Goal: Information Seeking & Learning: Compare options

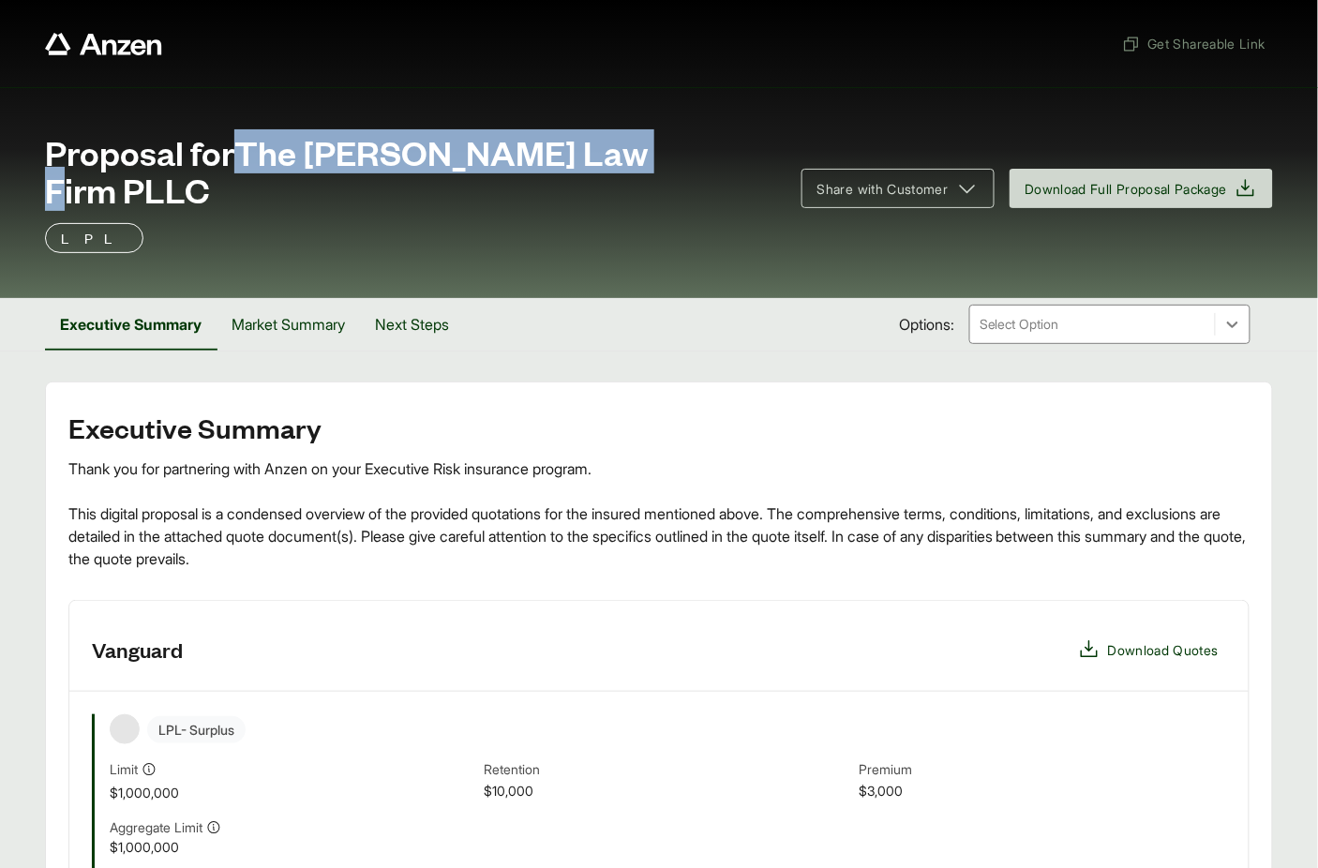
drag, startPoint x: 248, startPoint y: 154, endPoint x: 651, endPoint y: 166, distance: 403.1
click at [651, 166] on div "Proposal for The [PERSON_NAME] Law Firm PLLC" at bounding box center [412, 170] width 734 height 75
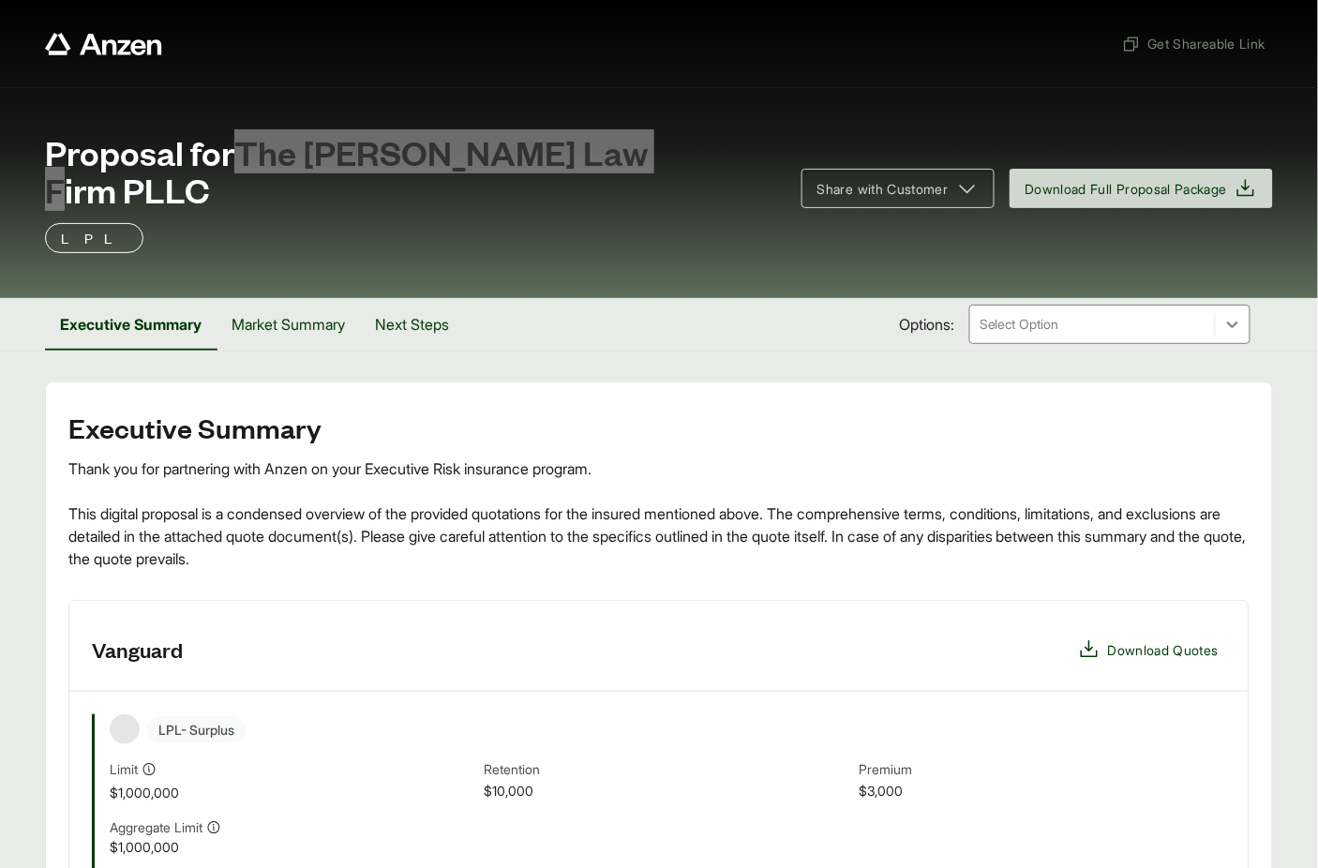
copy span "The [PERSON_NAME] Law Firm PLLC"
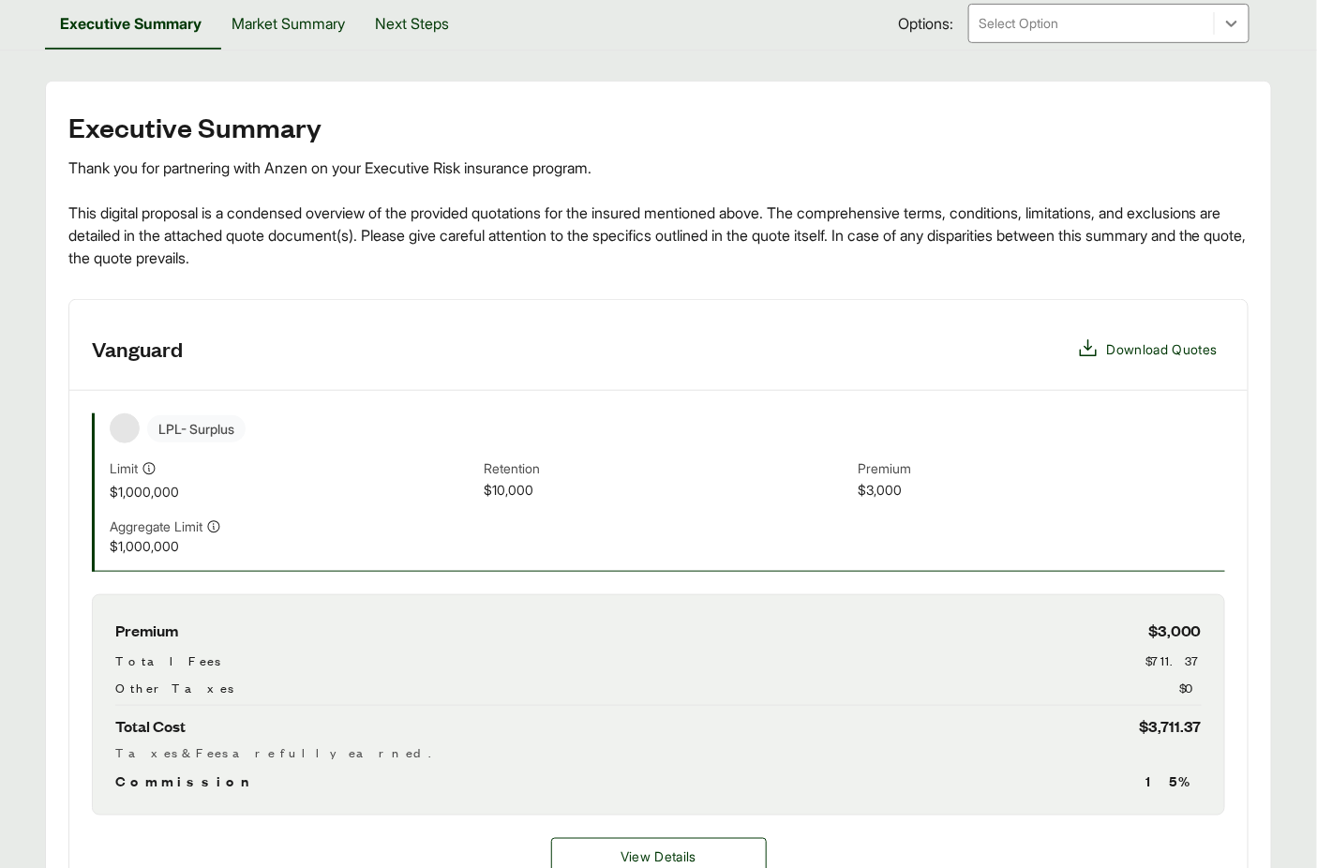
scroll to position [408, 0]
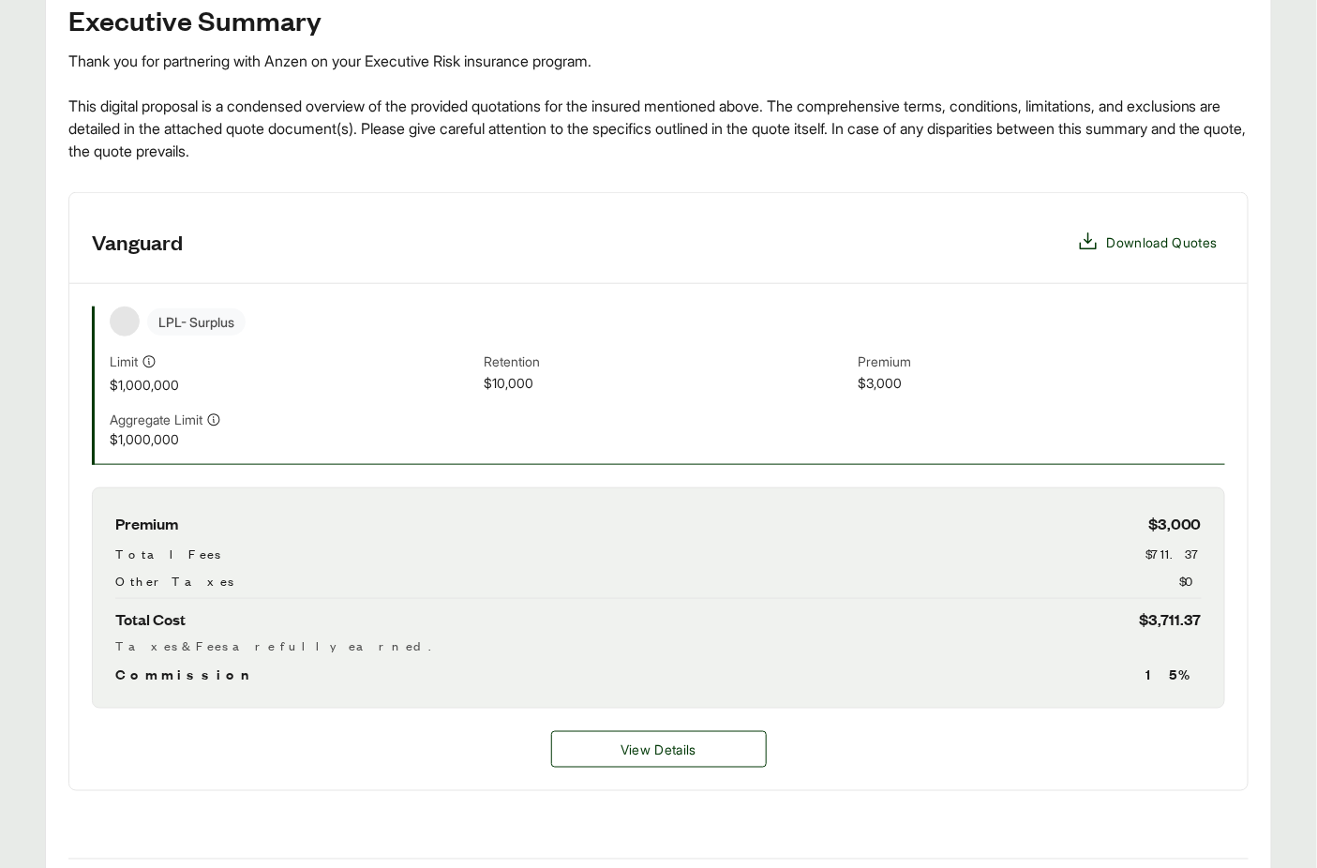
click at [691, 708] on div "View Details" at bounding box center [658, 749] width 1178 height 82
click at [689, 731] on button "View Details" at bounding box center [659, 749] width 216 height 37
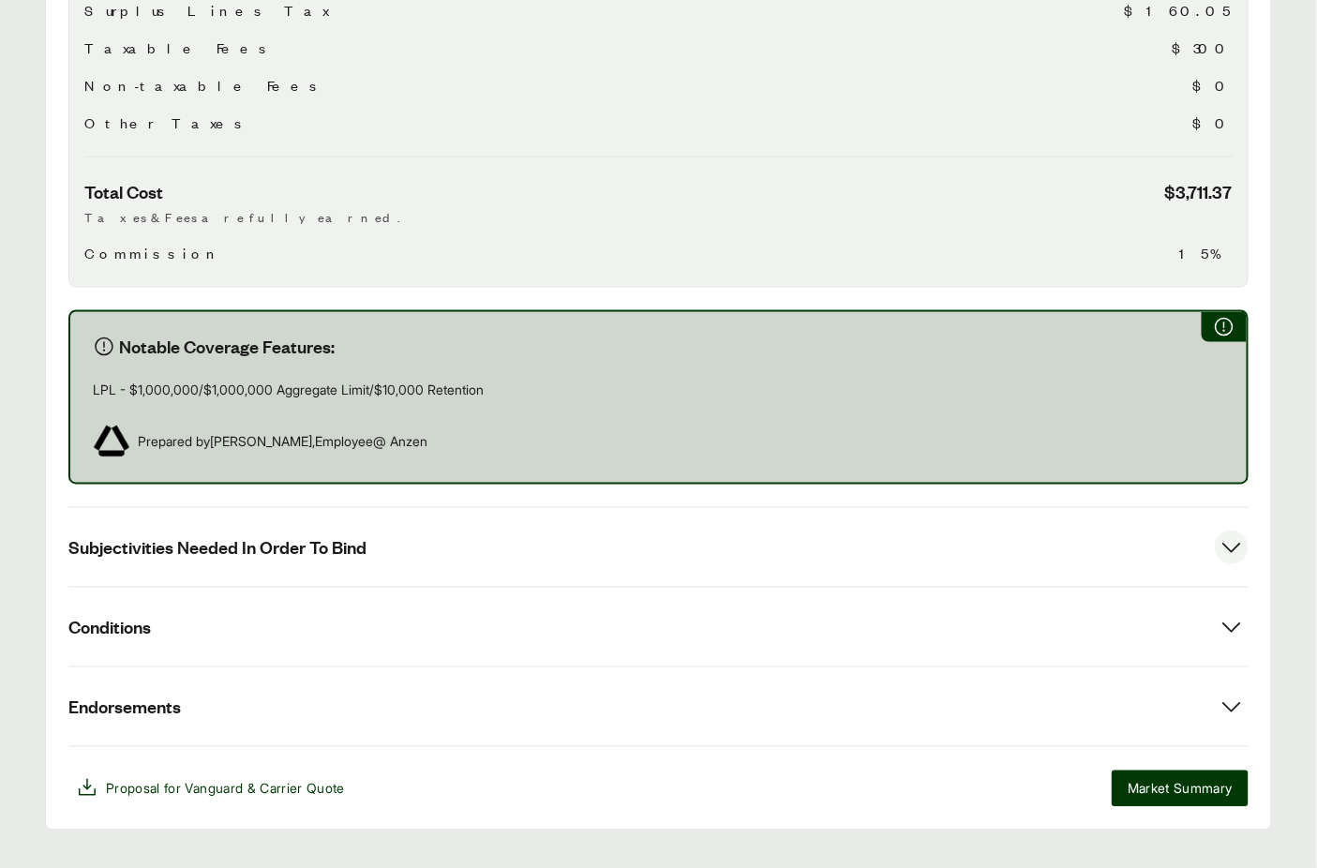
click at [320, 536] on span "Subjectivities Needed In Order To Bind" at bounding box center [217, 547] width 298 height 23
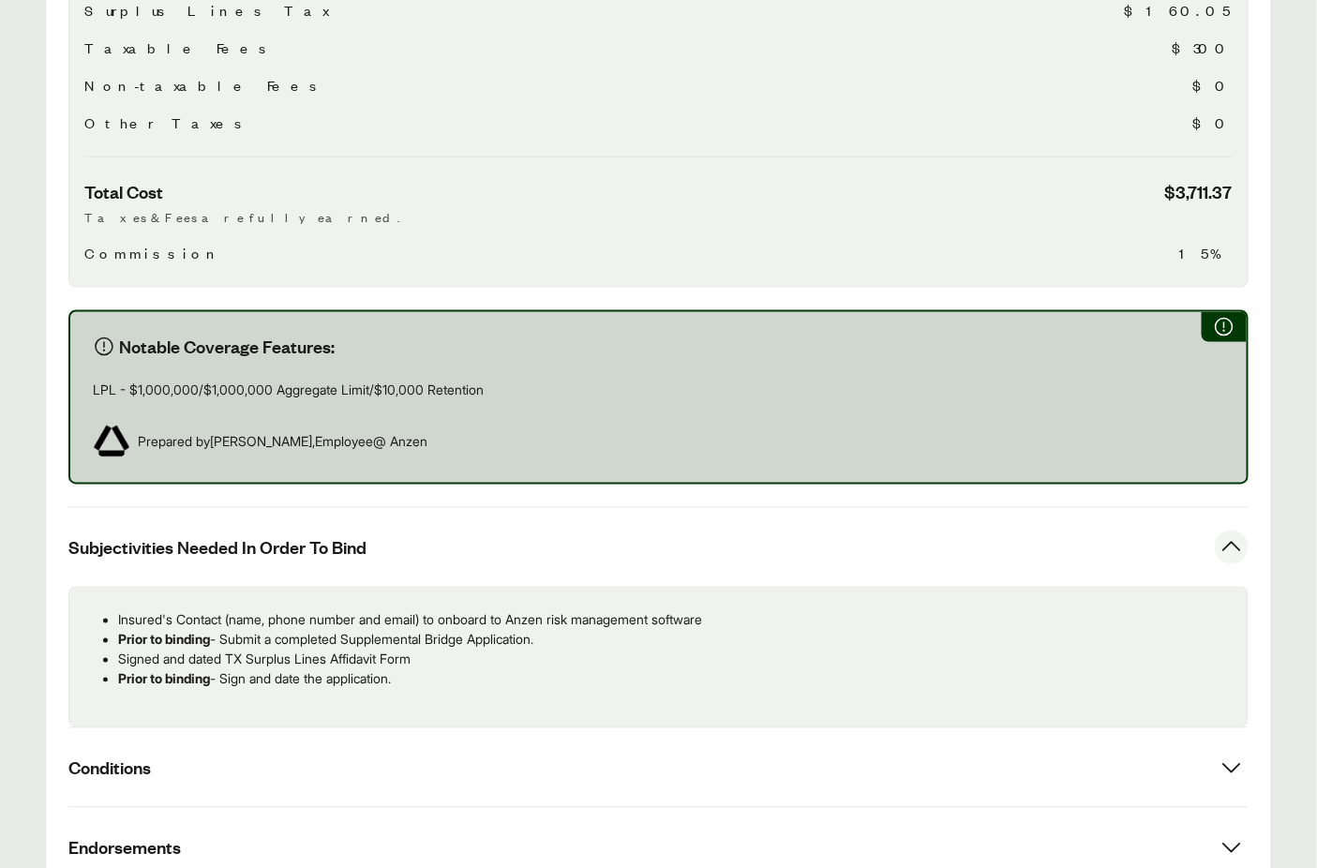
scroll to position [812, 0]
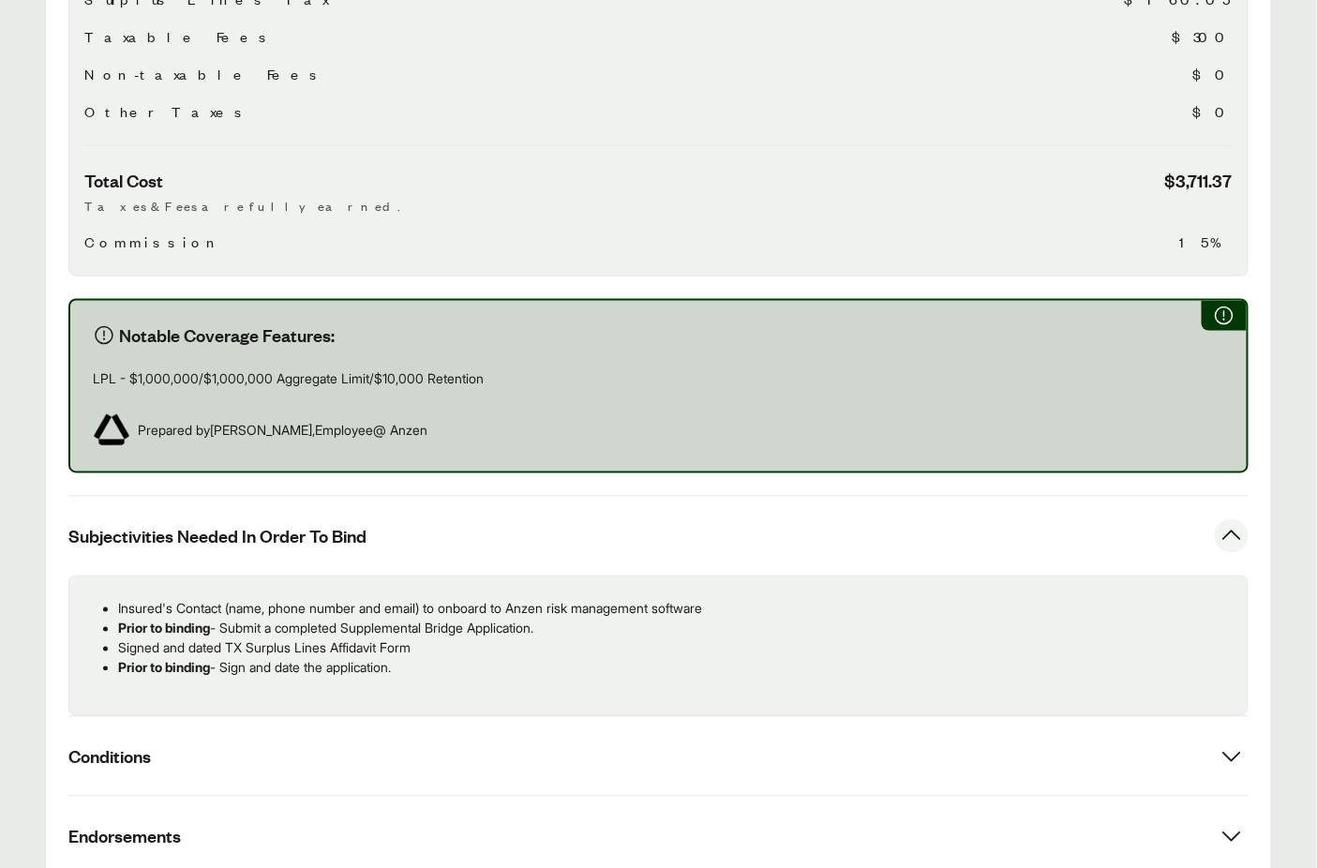
drag, startPoint x: 421, startPoint y: 632, endPoint x: 119, endPoint y: 574, distance: 307.1
click at [119, 599] on ul "Insured's Contact (name, phone number and email) to onboard to Anzen risk manag…" at bounding box center [658, 638] width 1148 height 79
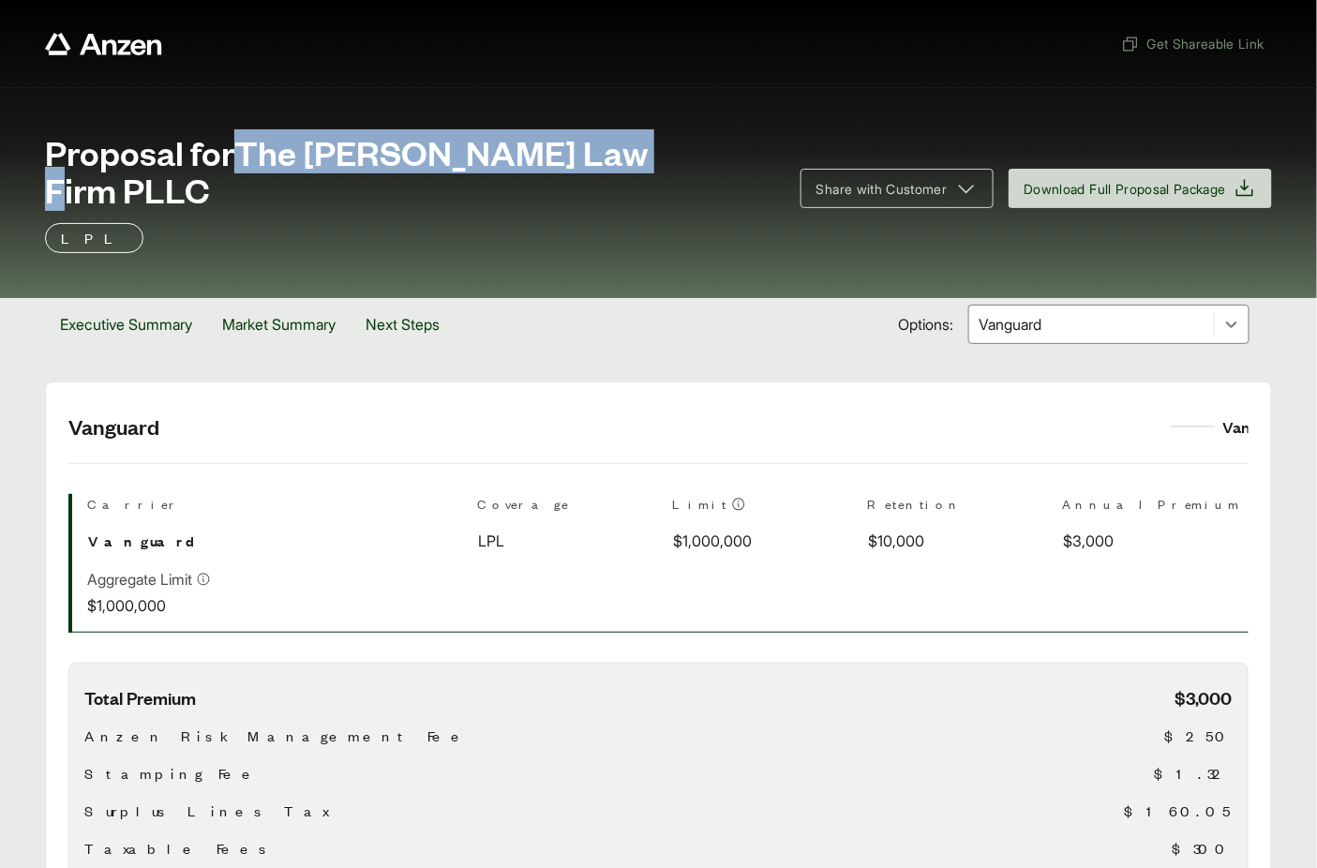
drag, startPoint x: 247, startPoint y: 154, endPoint x: 617, endPoint y: 147, distance: 369.3
click at [617, 147] on span "Proposal for The Torti Law Firm PLLC" at bounding box center [411, 170] width 733 height 75
copy span "The Torti Law Firm PLLC"
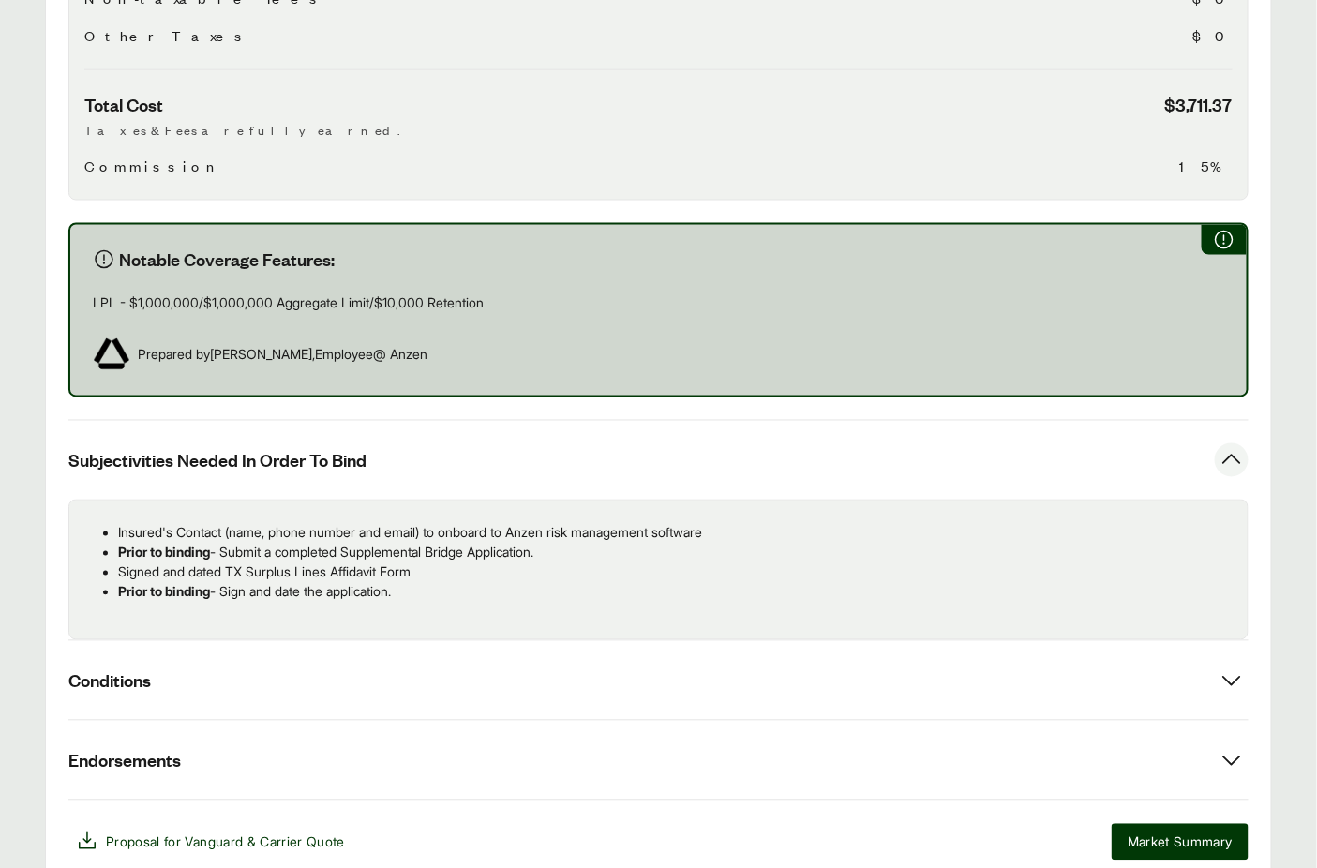
scroll to position [941, 0]
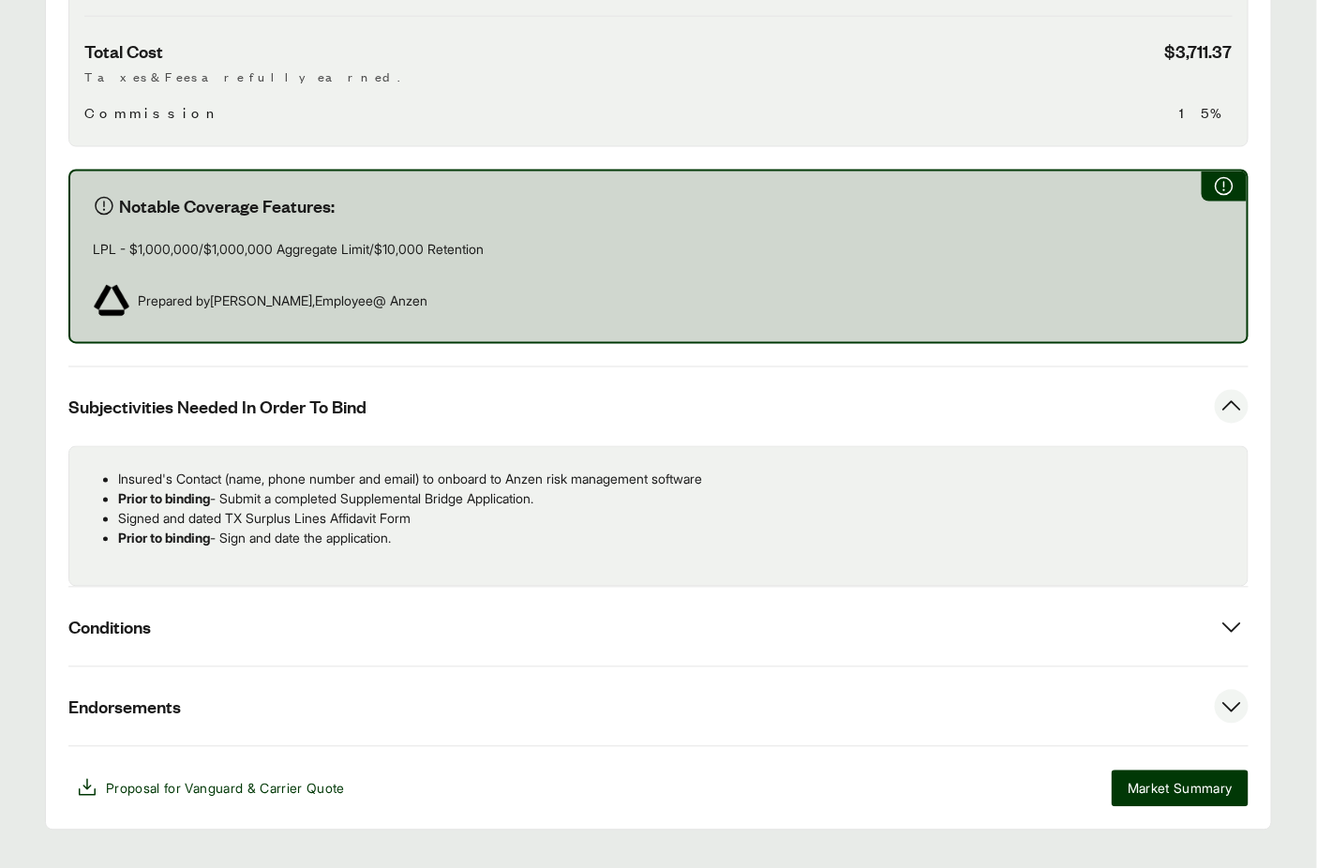
click at [520, 667] on button "Endorsements" at bounding box center [658, 706] width 1180 height 79
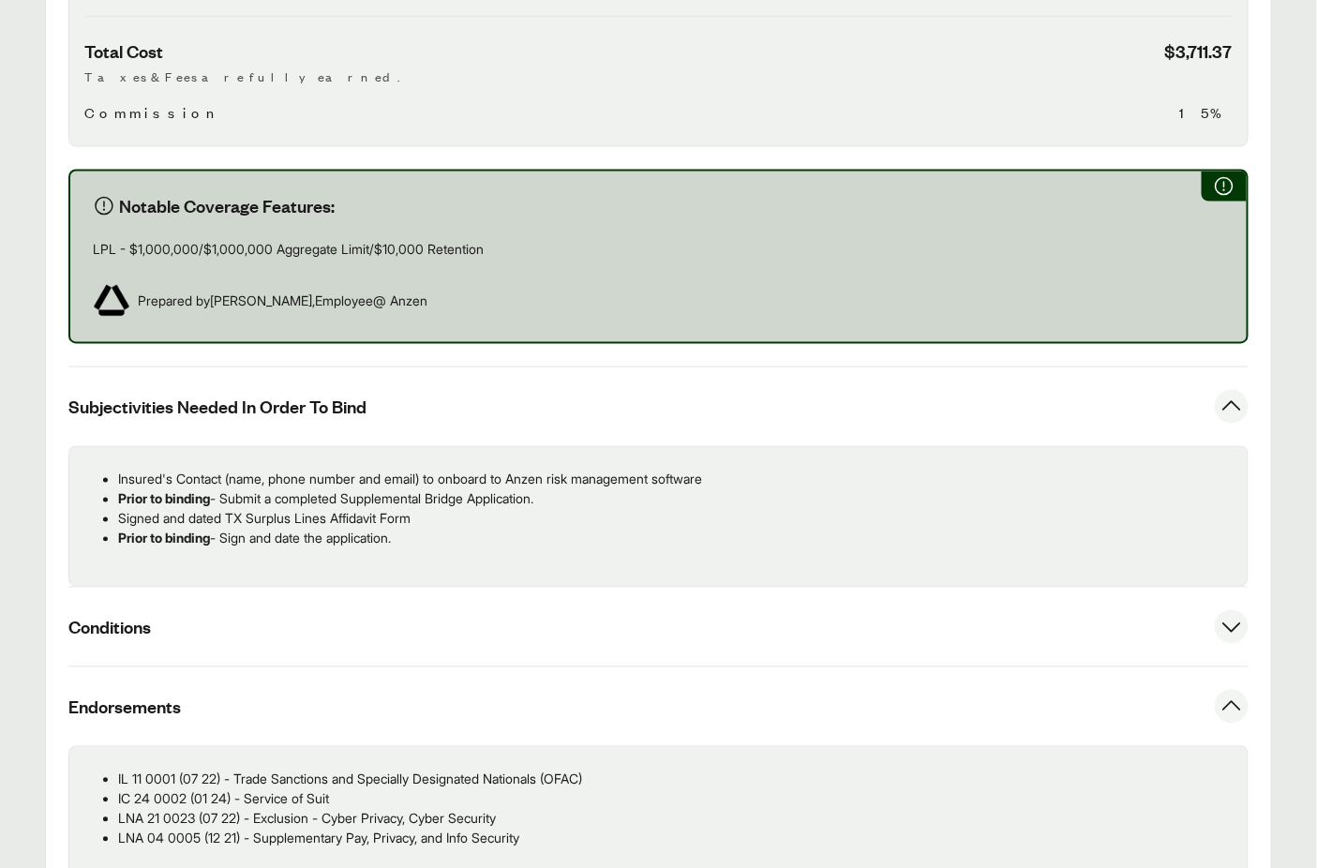
scroll to position [951, 0]
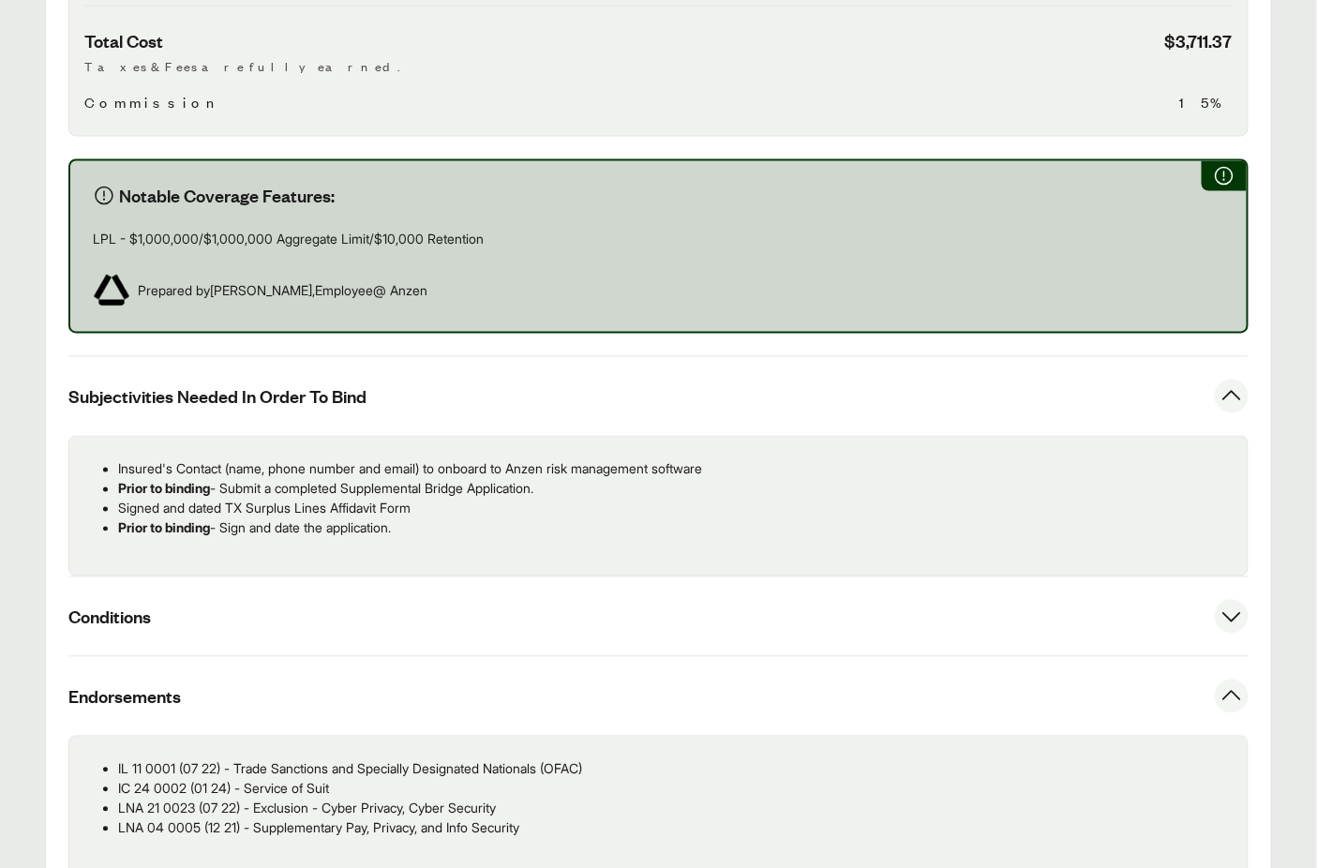
click at [710, 589] on button "Conditions" at bounding box center [658, 616] width 1180 height 79
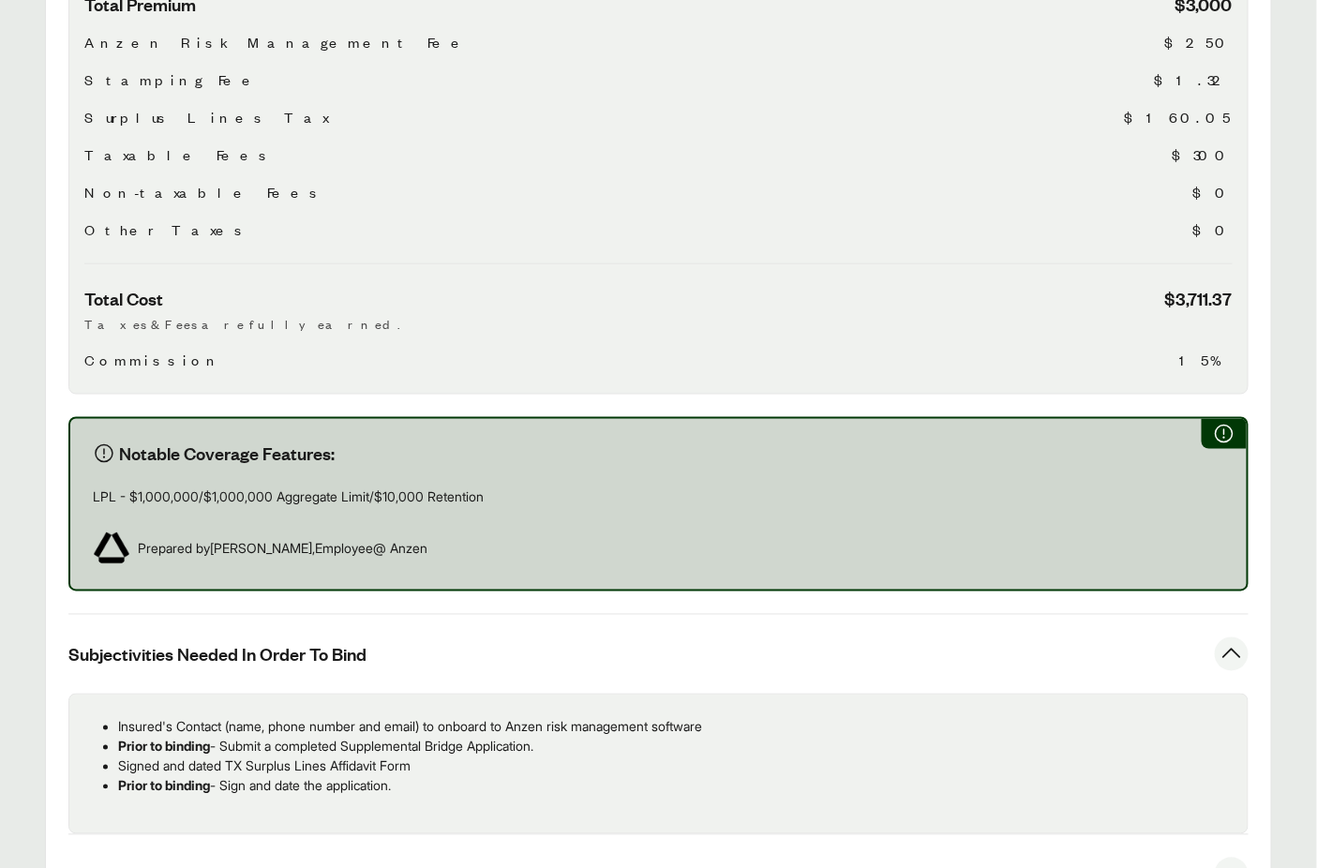
scroll to position [679, 0]
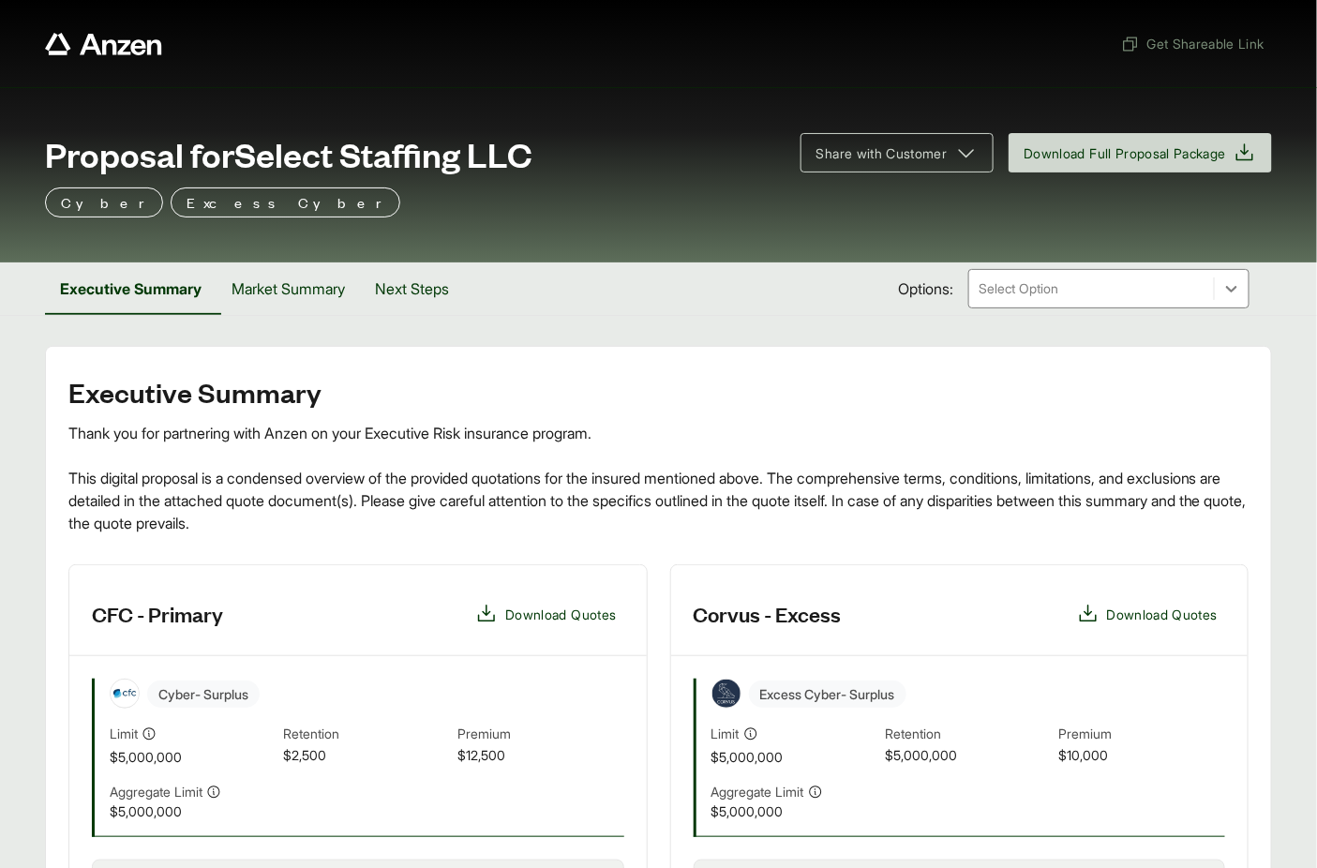
click at [335, 156] on span "Proposal for Select Staffing LLC" at bounding box center [288, 153] width 487 height 37
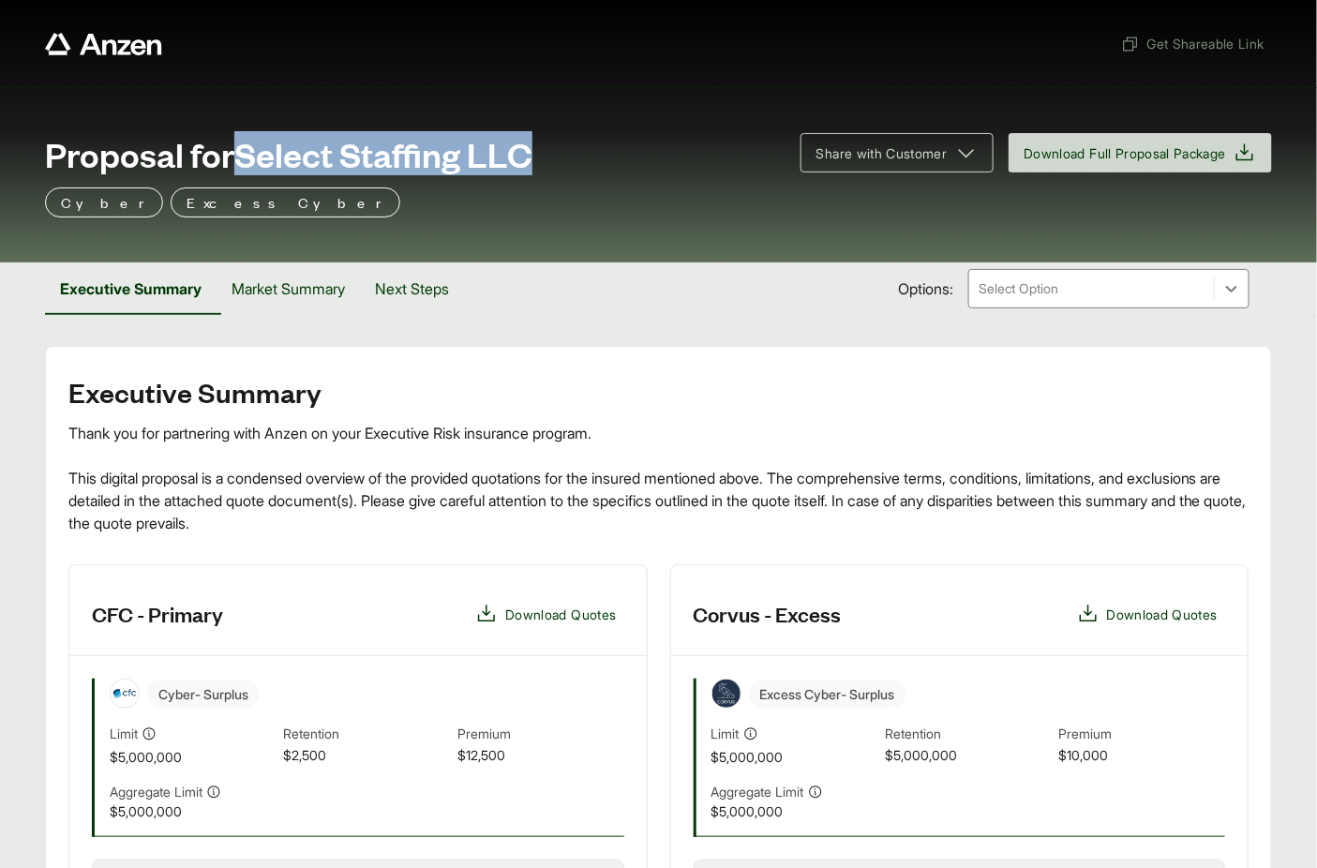
drag, startPoint x: 245, startPoint y: 155, endPoint x: 543, endPoint y: 159, distance: 298.0
click at [549, 158] on div "Proposal for Select Staffing LLC" at bounding box center [411, 153] width 733 height 37
copy span "Select Staffing LLC"
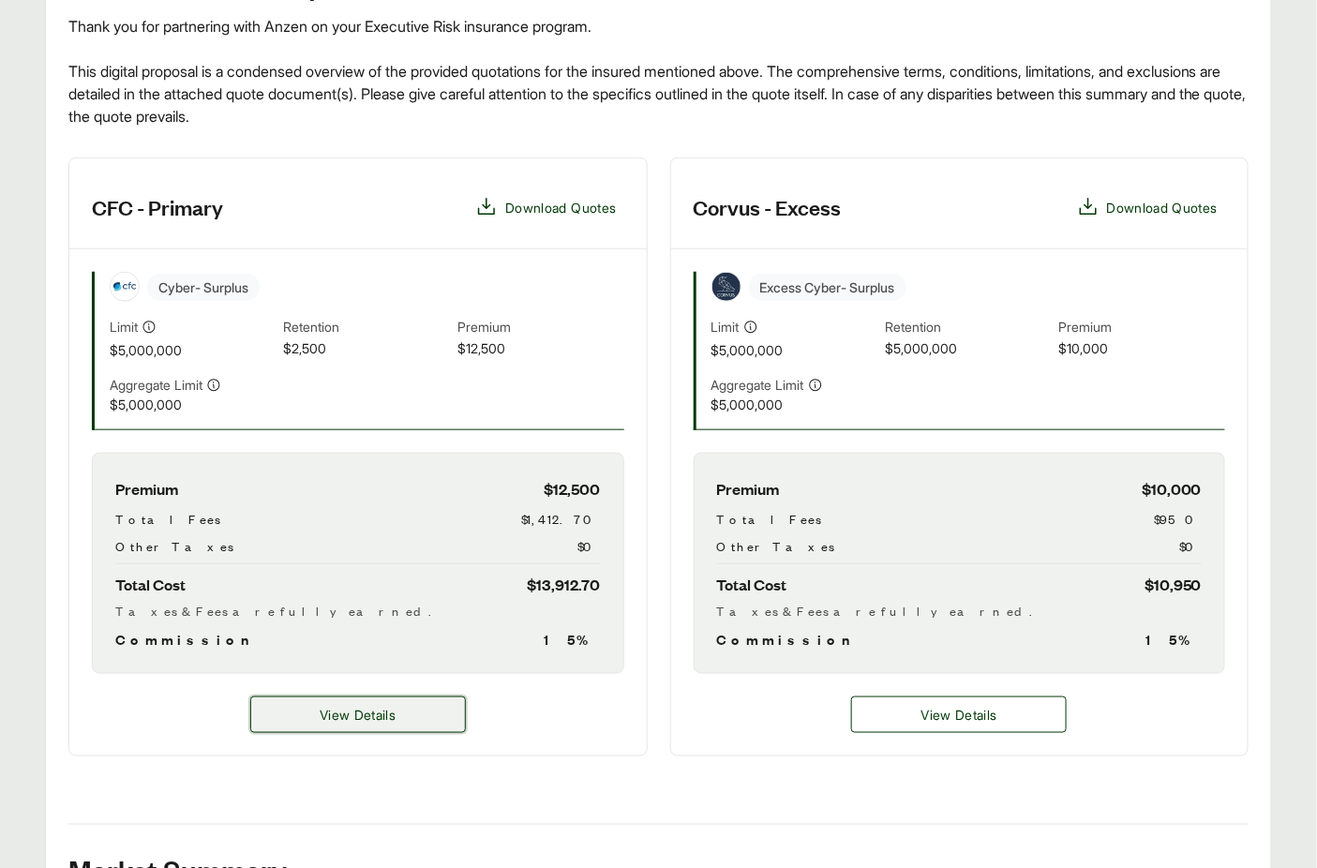
click at [343, 712] on span "View Details" at bounding box center [358, 715] width 76 height 20
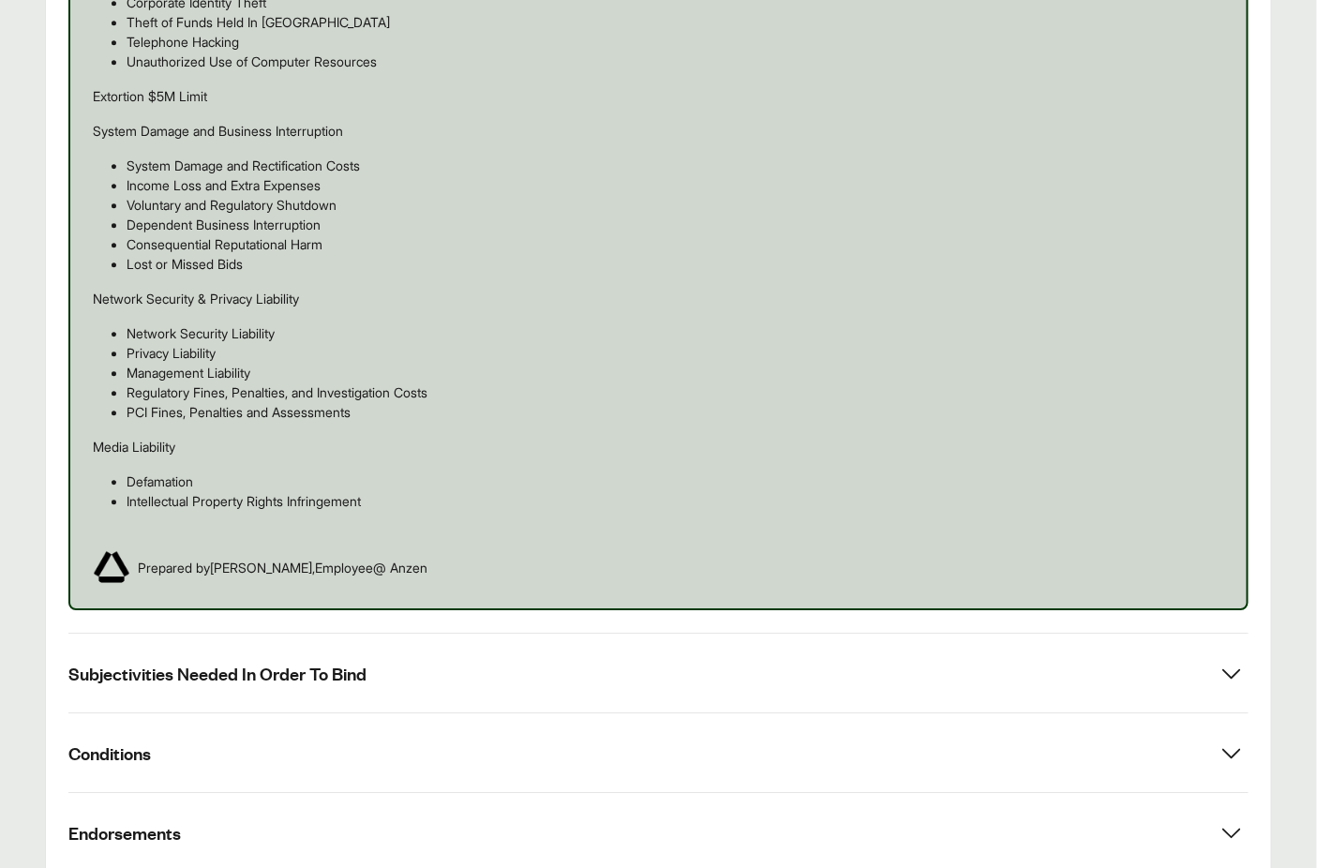
scroll to position [1689, 0]
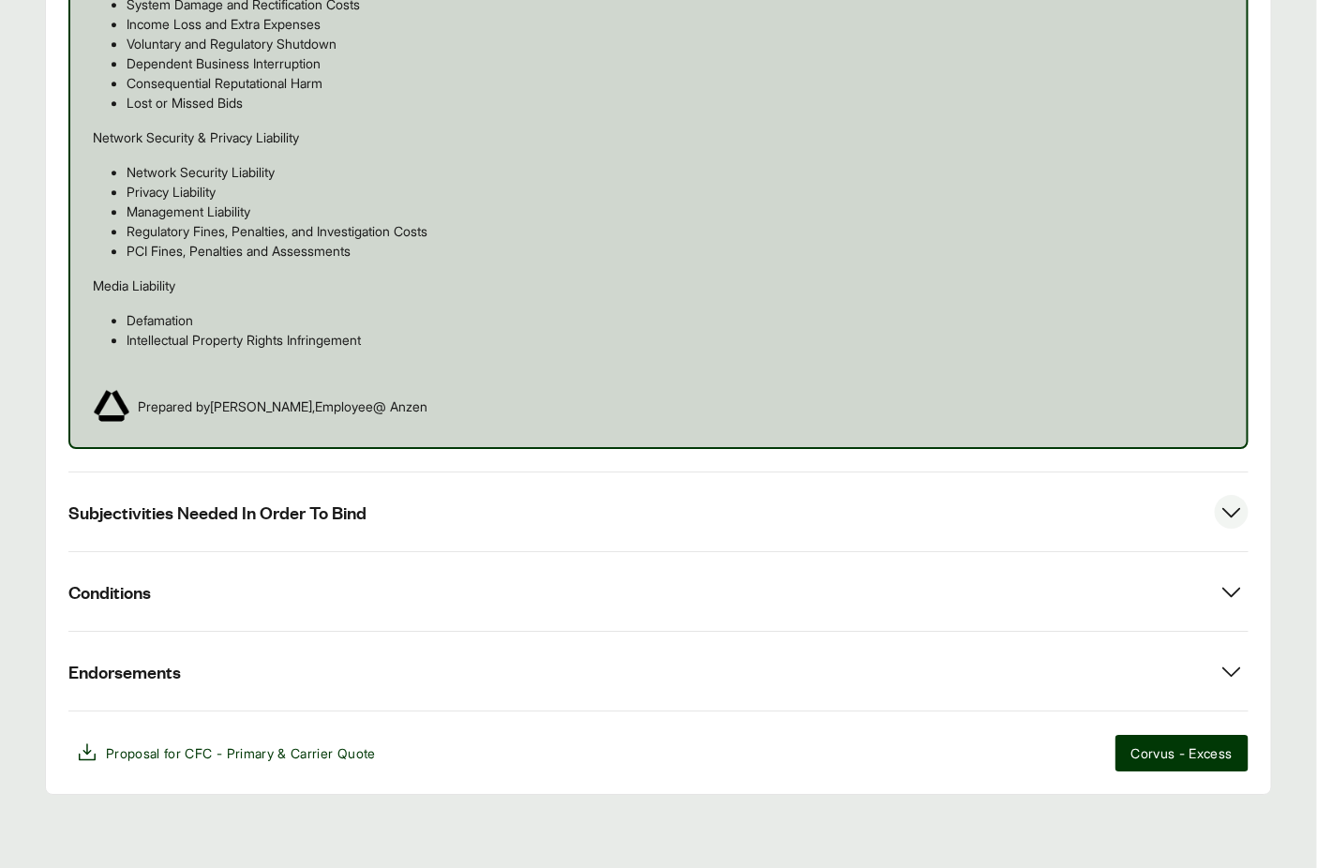
click at [418, 510] on button "Subjectivities Needed In Order To Bind" at bounding box center [658, 511] width 1180 height 79
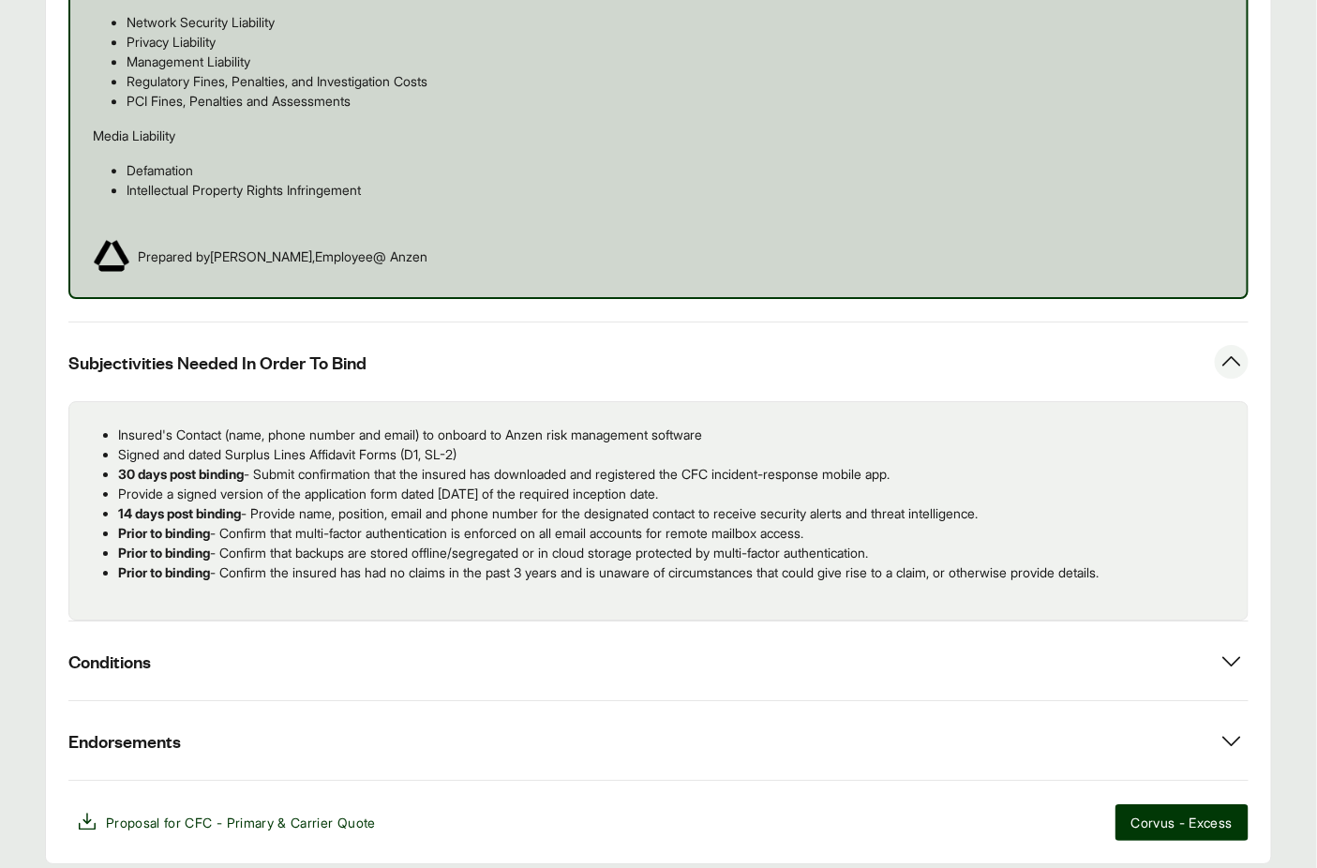
scroll to position [1865, 0]
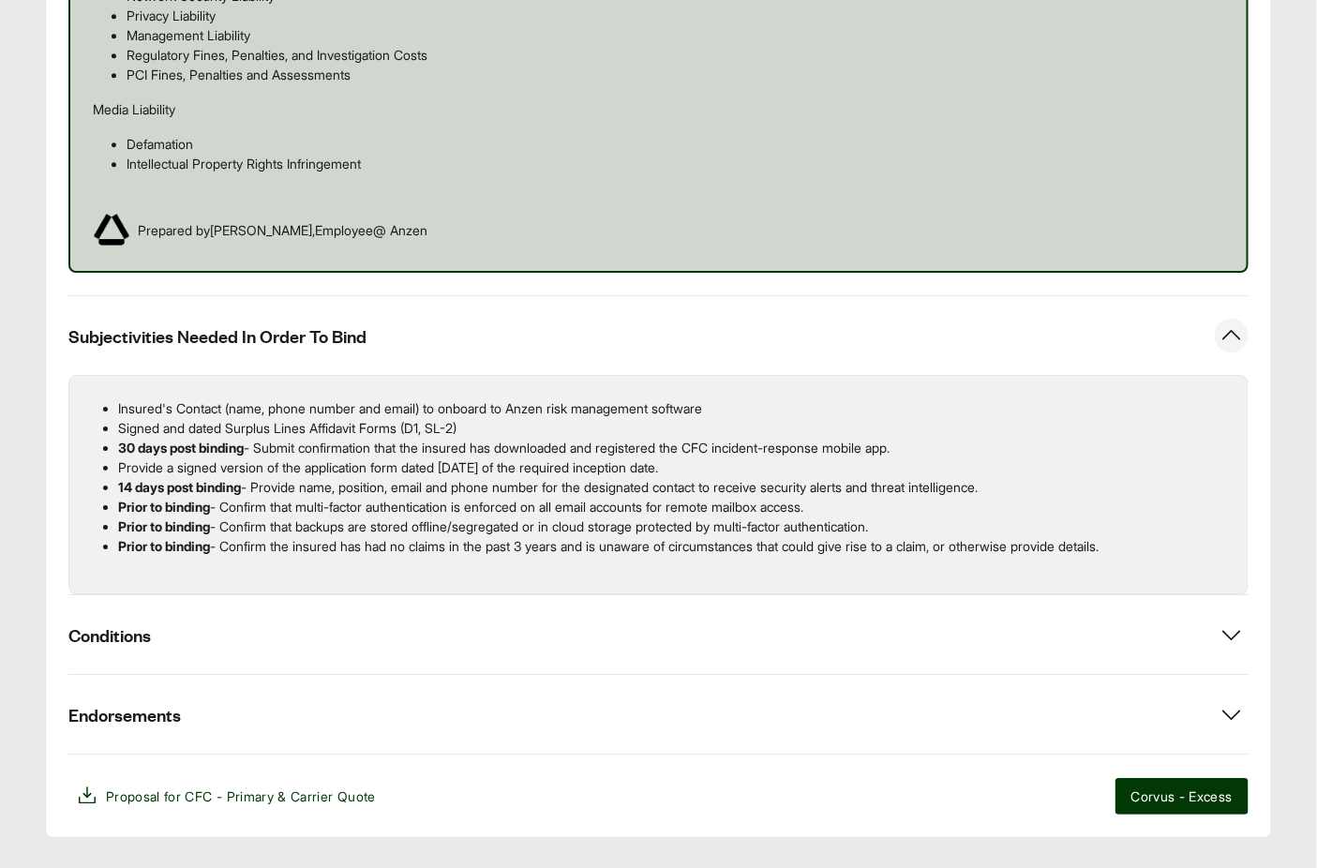
drag, startPoint x: 1165, startPoint y: 549, endPoint x: 59, endPoint y: 414, distance: 1114.0
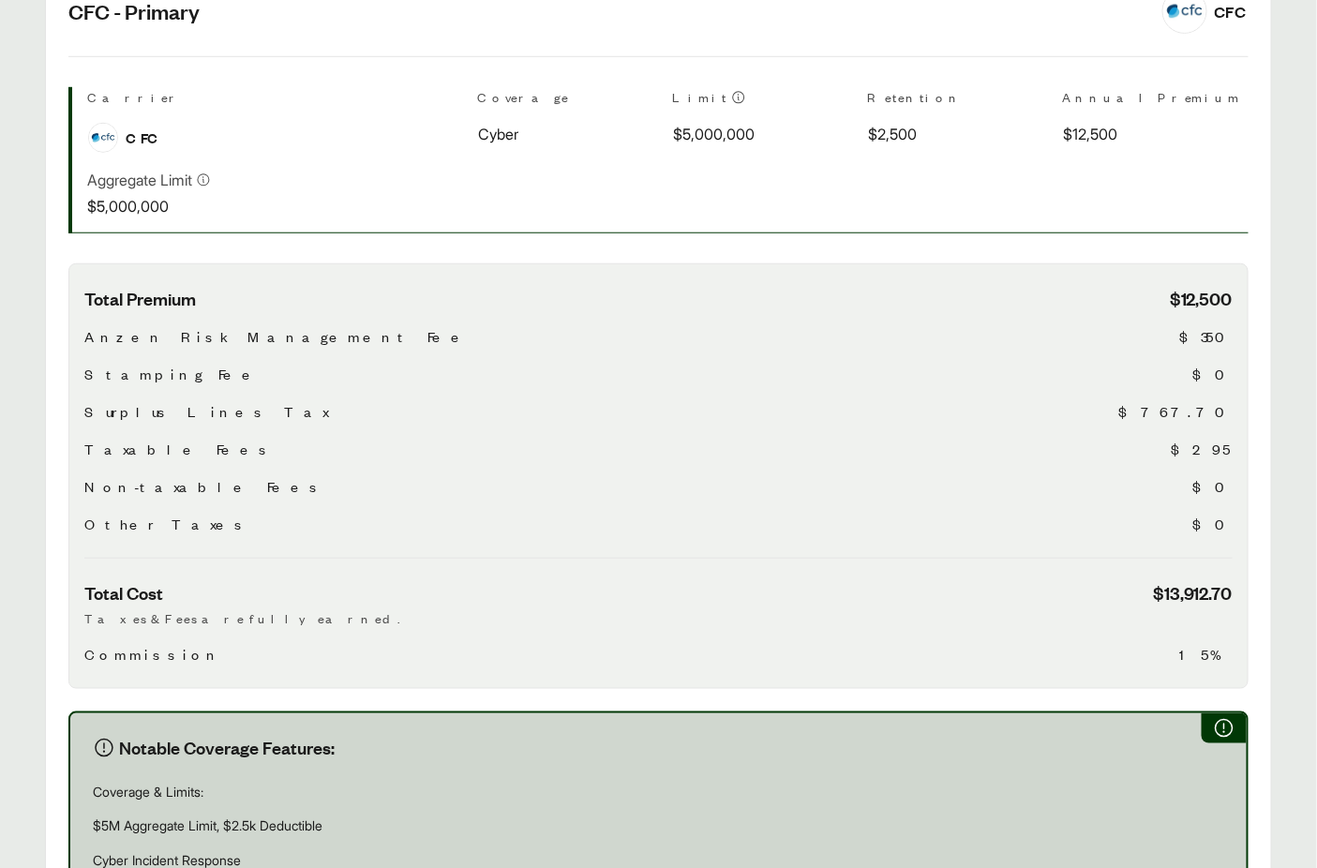
scroll to position [26, 0]
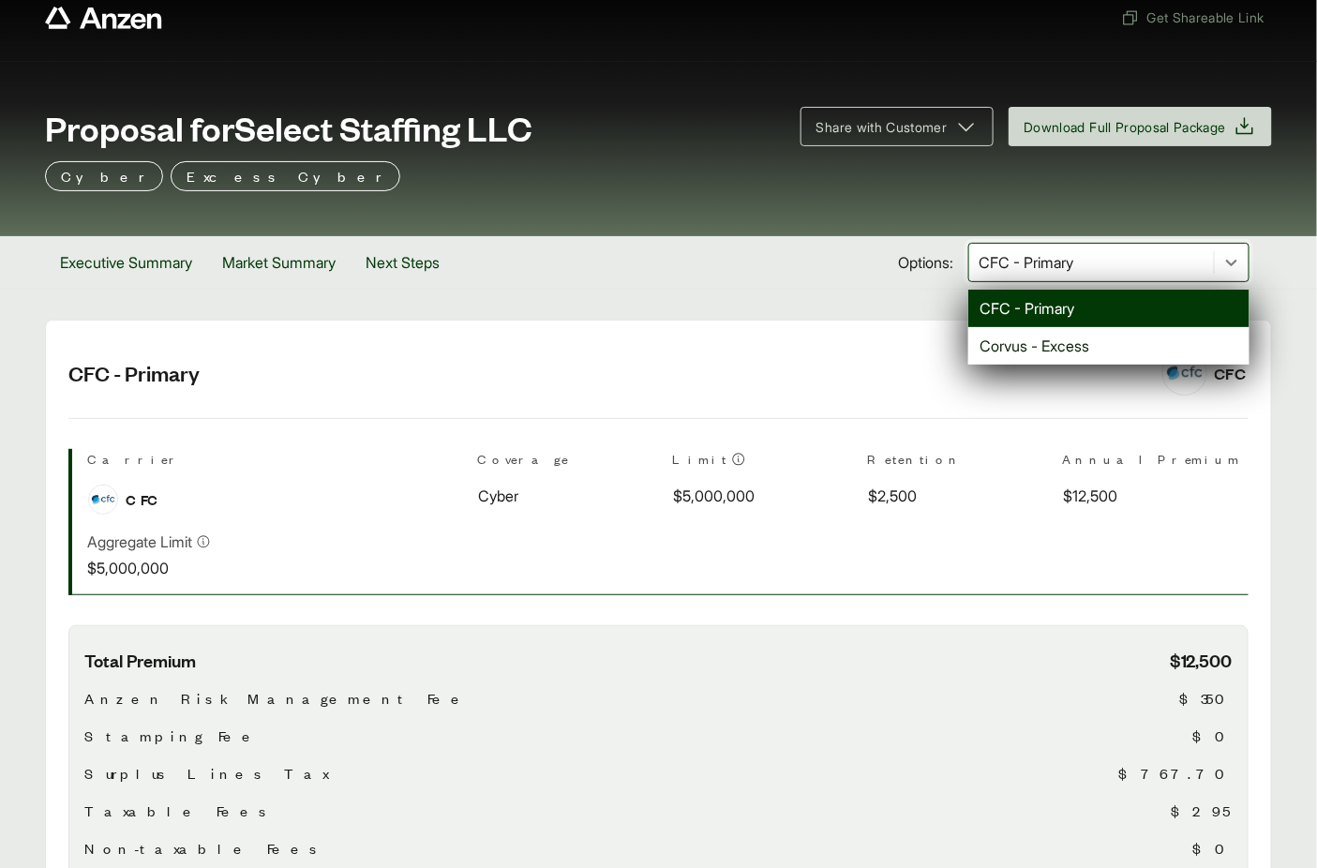
click at [1100, 276] on div "CFC - Primary" at bounding box center [1091, 262] width 245 height 37
click at [1047, 335] on div "Corvus - Excess" at bounding box center [1108, 345] width 281 height 37
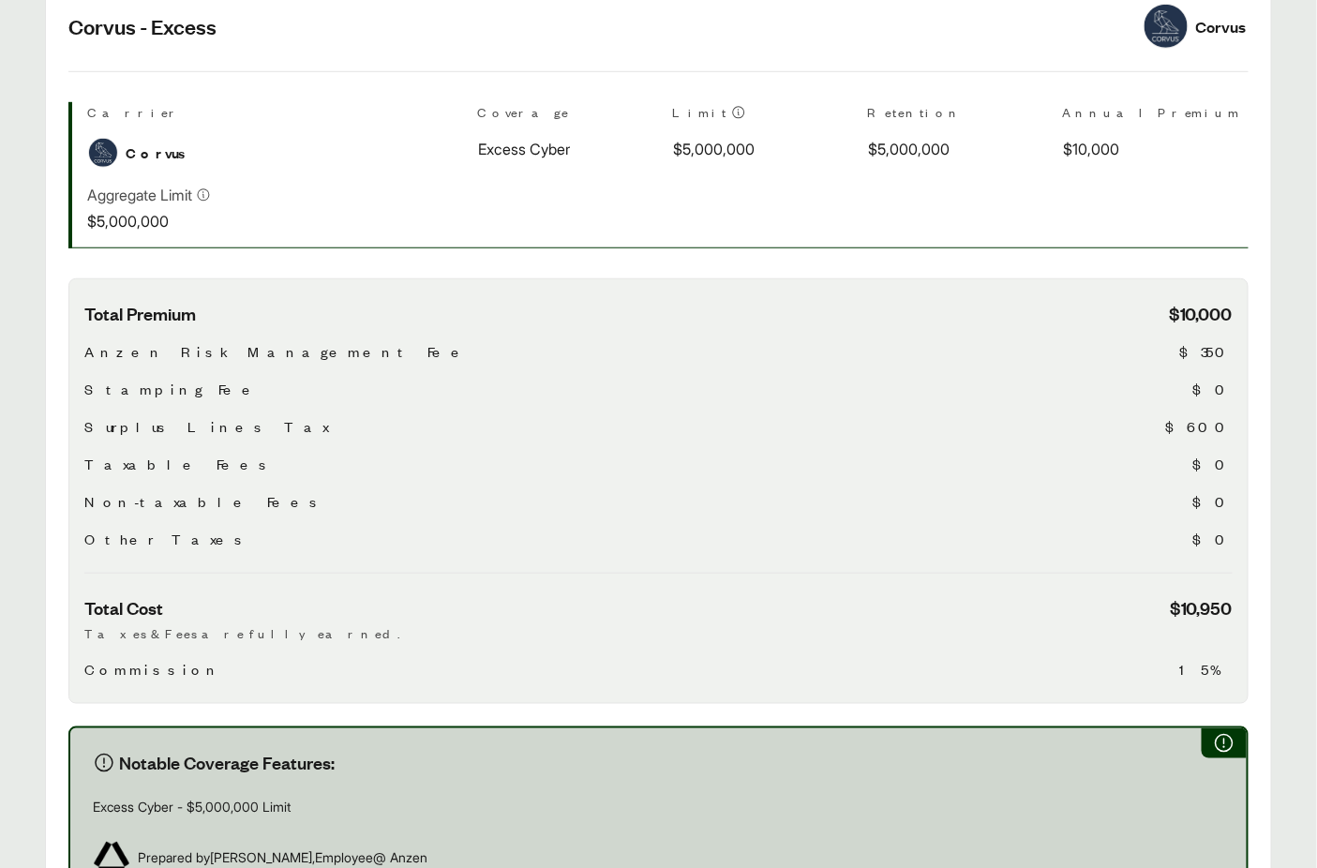
scroll to position [826, 0]
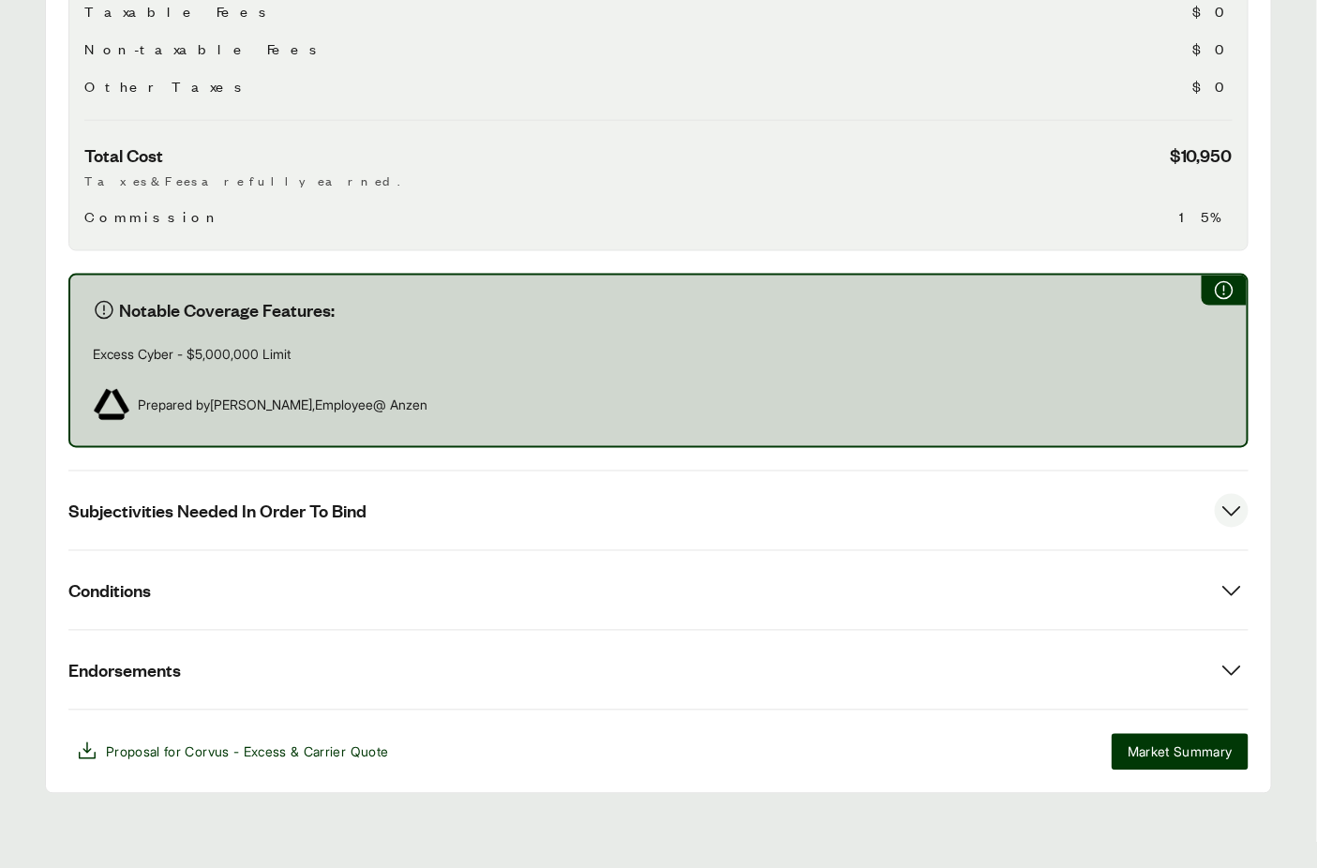
click at [320, 506] on span "Subjectivities Needed In Order To Bind" at bounding box center [217, 510] width 298 height 23
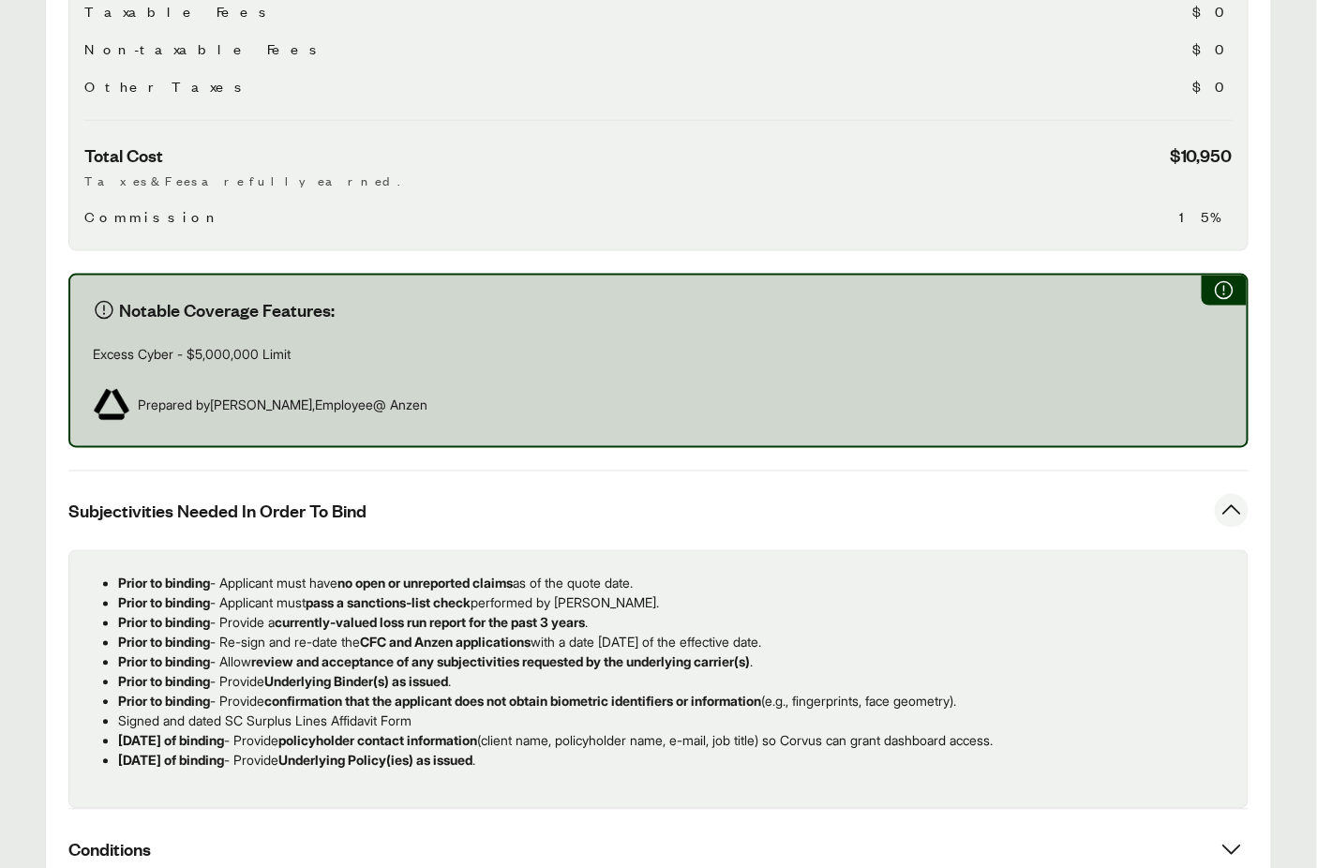
scroll to position [853, 0]
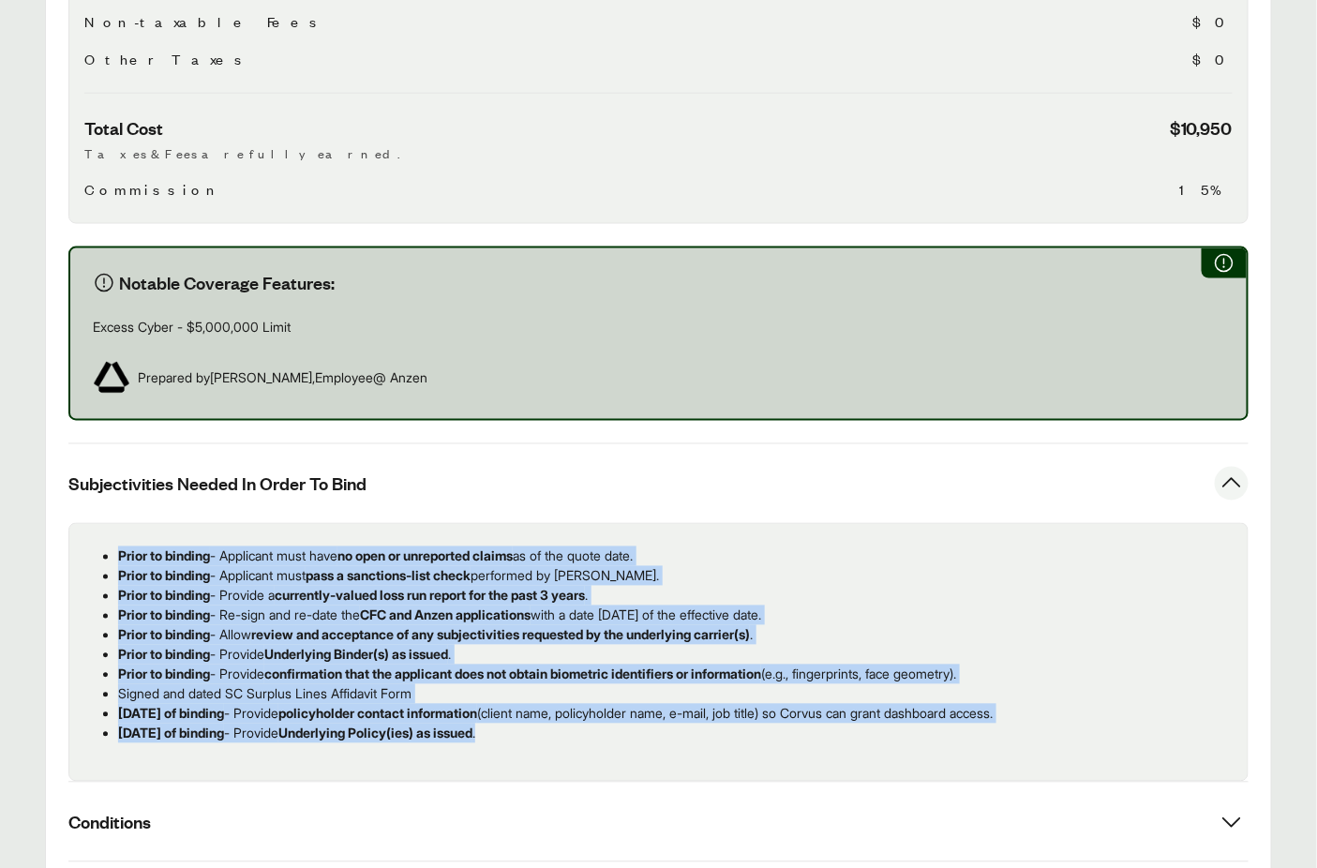
drag, startPoint x: 564, startPoint y: 729, endPoint x: 118, endPoint y: 554, distance: 479.3
click at [118, 554] on ul "Prior to binding - Applicant must have no open or unreported claims as of the q…" at bounding box center [658, 644] width 1148 height 197
copy ul "Prior to binding - Applicant must have no open or unreported claims as of the q…"
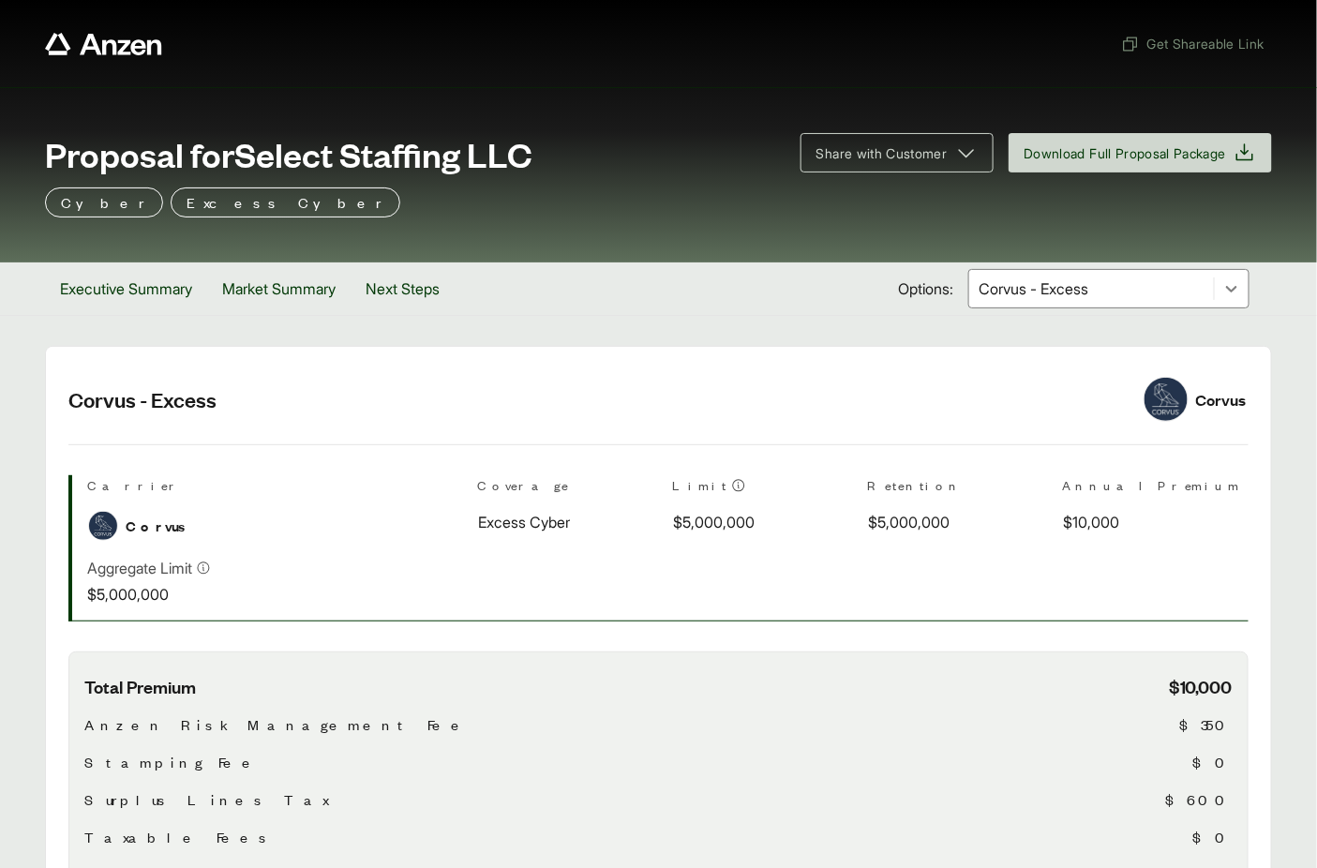
scroll to position [128, 0]
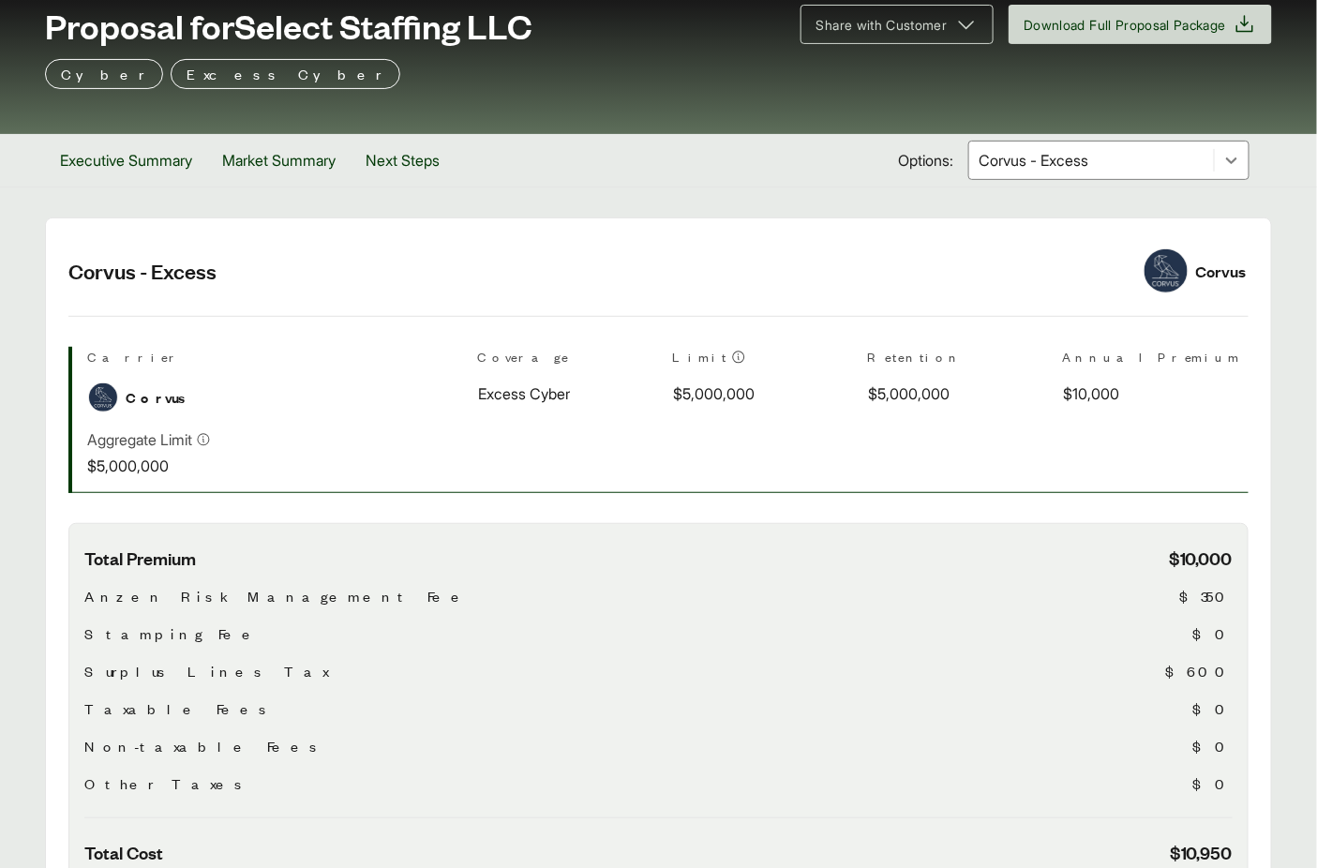
click at [1094, 154] on div at bounding box center [1091, 160] width 230 height 22
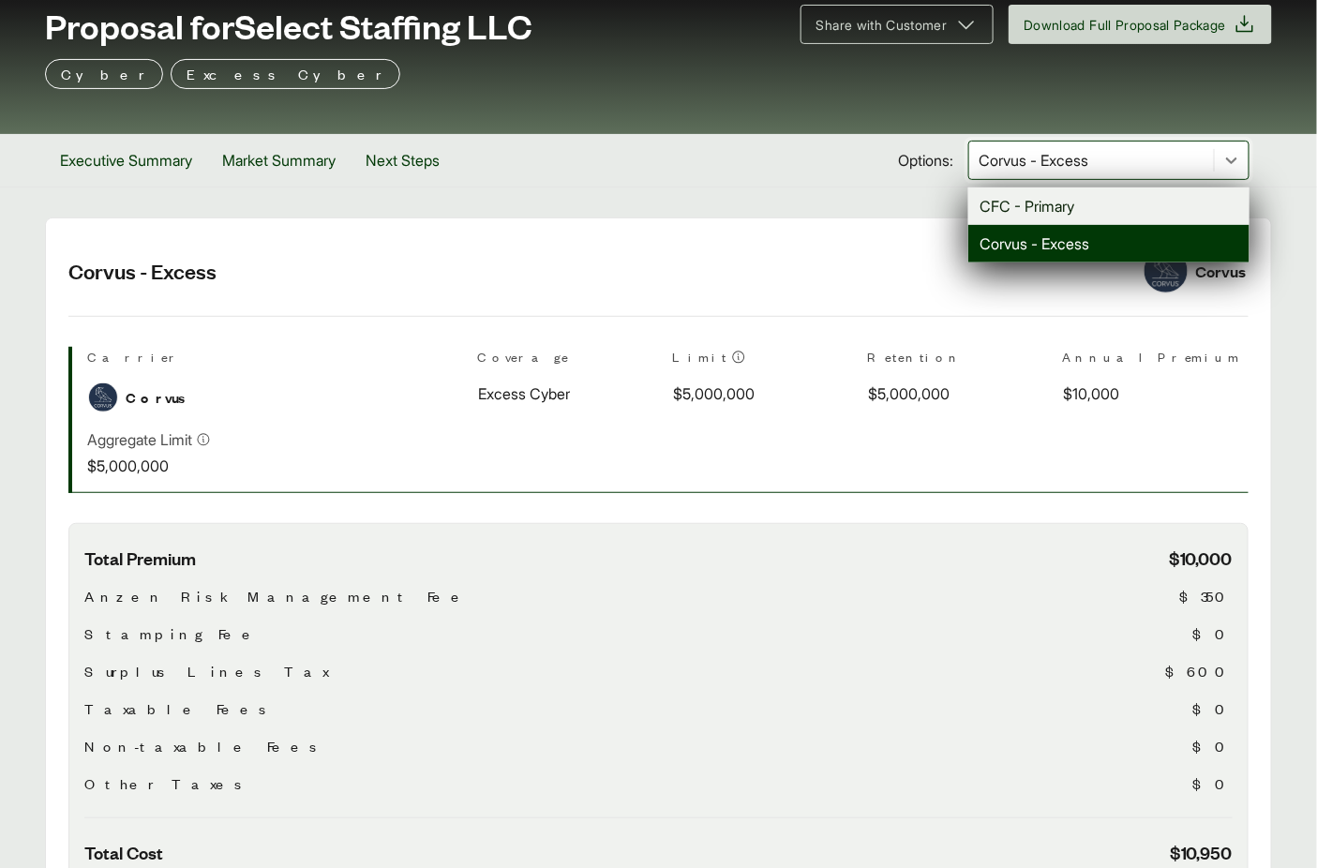
click at [1092, 201] on div "CFC - Primary" at bounding box center [1108, 205] width 281 height 37
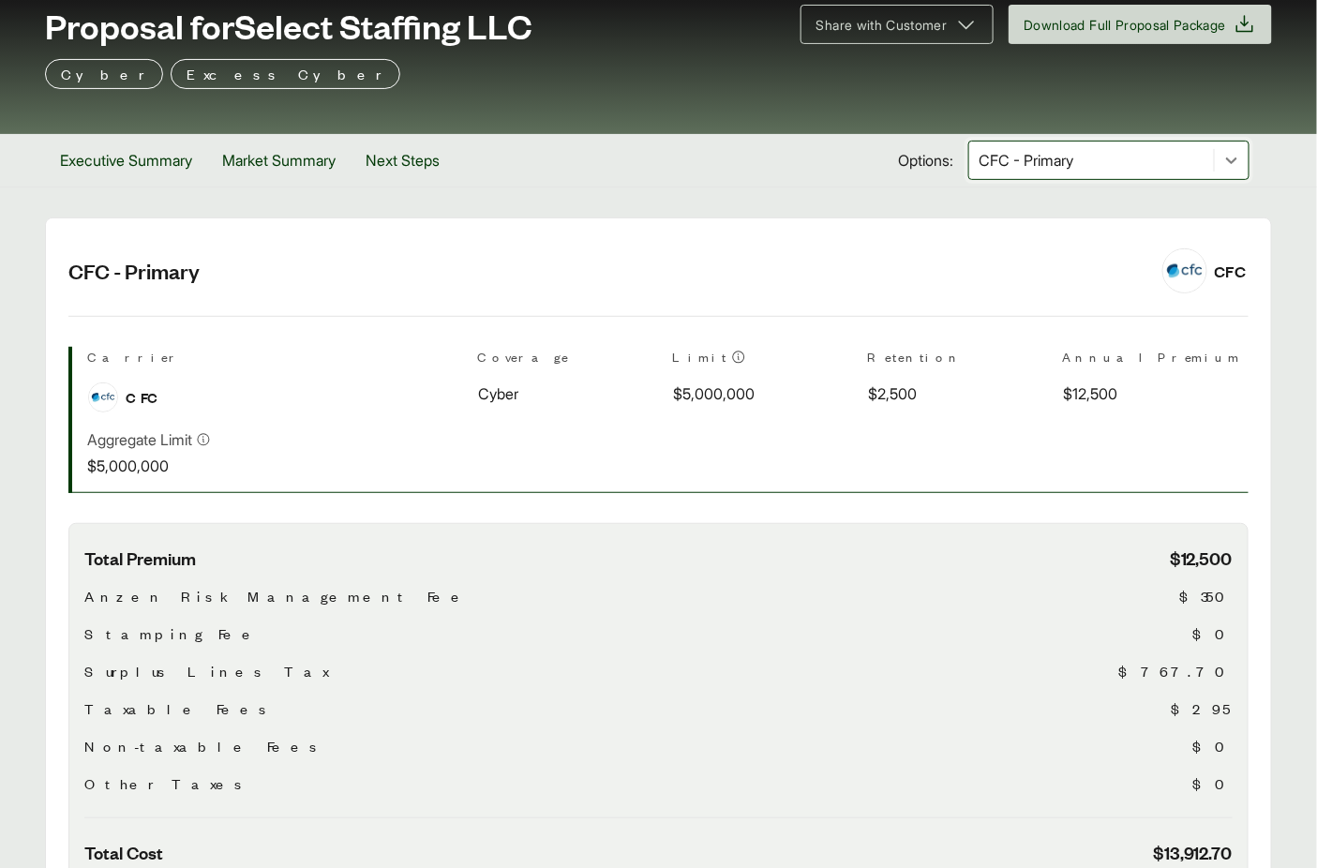
scroll to position [246, 0]
